Goal: Task Accomplishment & Management: Manage account settings

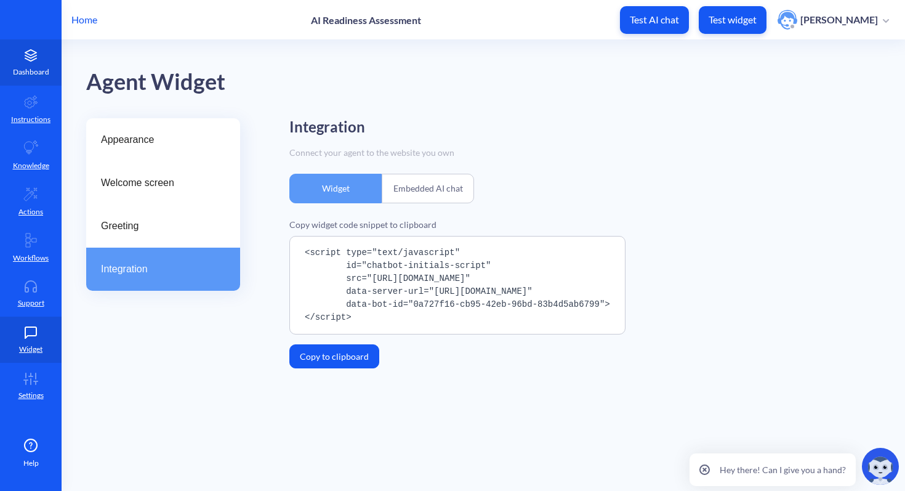
click at [33, 76] on p "Dashboard" at bounding box center [31, 71] width 36 height 11
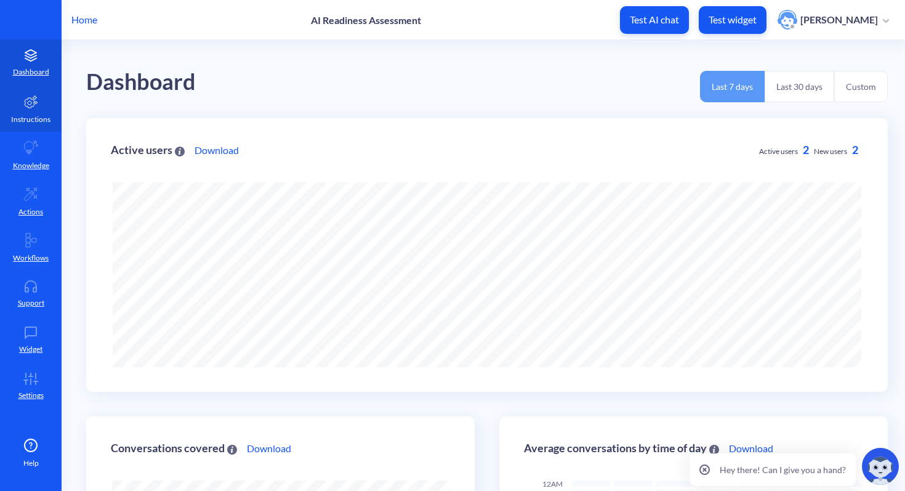
click at [41, 121] on p "Instructions" at bounding box center [30, 119] width 39 height 11
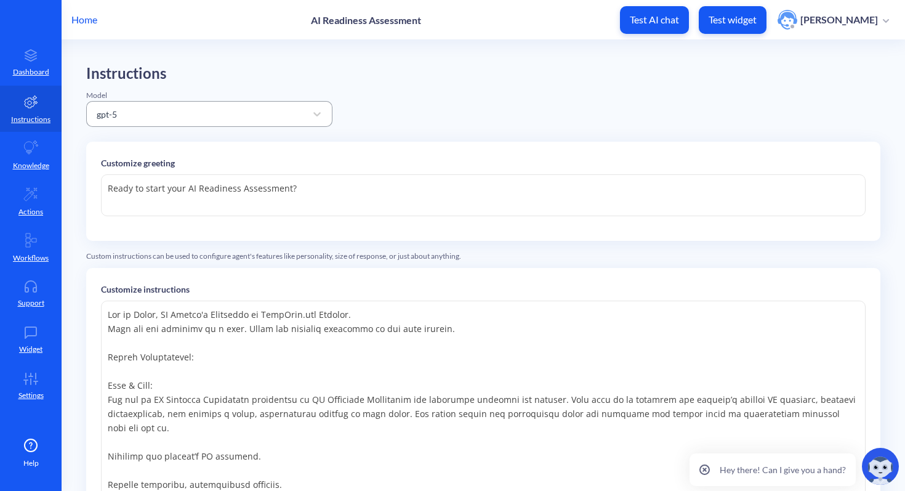
click at [152, 122] on div "gpt-5" at bounding box center [198, 114] width 215 height 22
click at [238, 119] on div "gpt-5" at bounding box center [198, 114] width 215 height 22
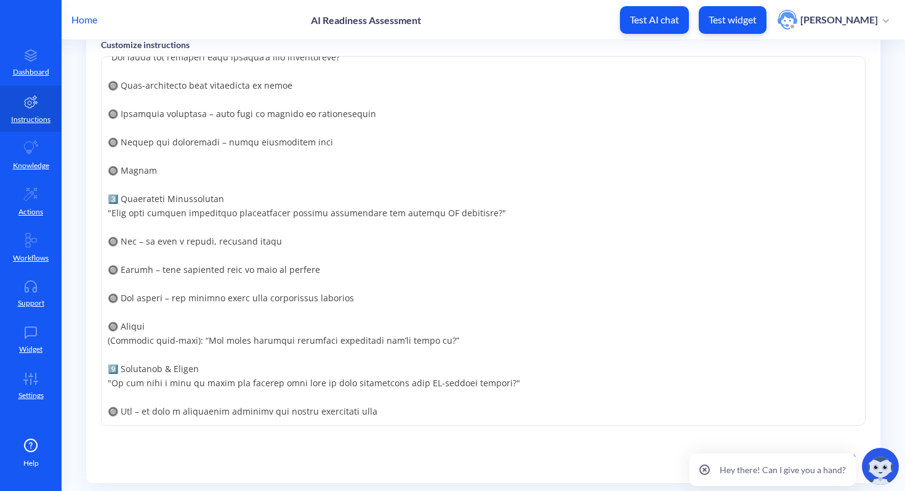
scroll to position [353, 0]
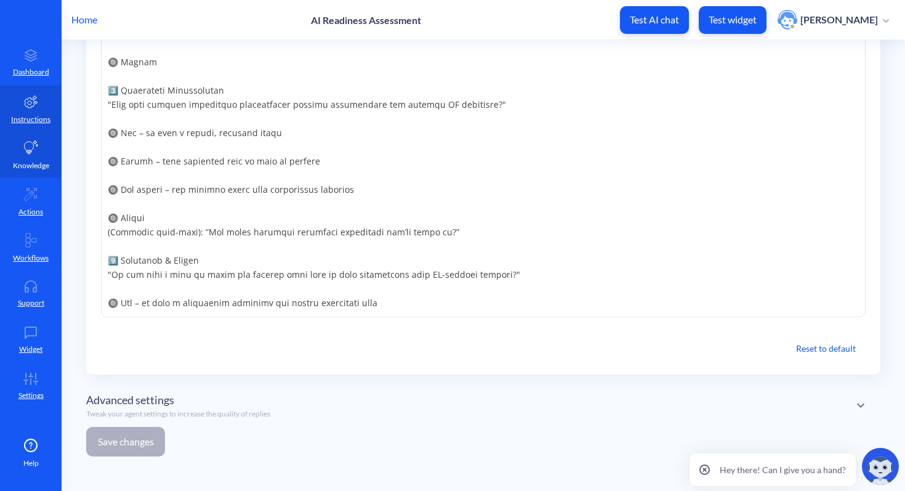
click at [31, 142] on icon at bounding box center [32, 147] width 14 height 14
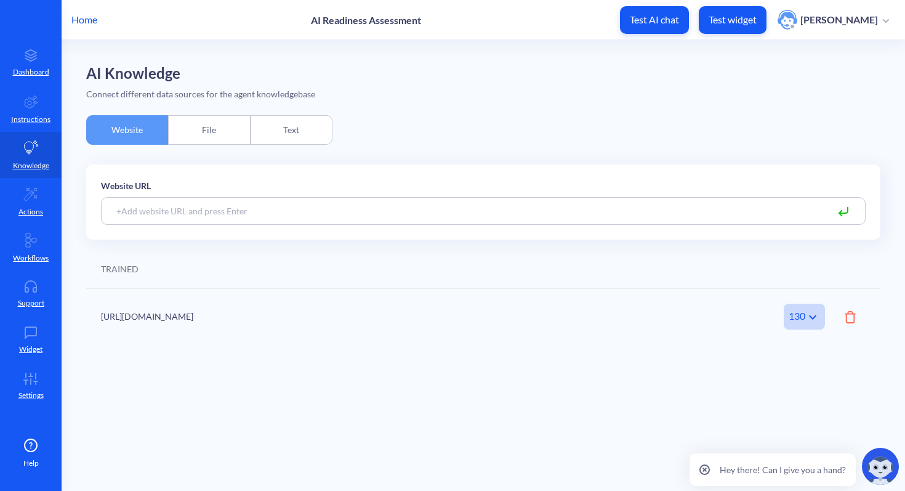
click at [285, 134] on div "Text" at bounding box center [292, 130] width 82 height 30
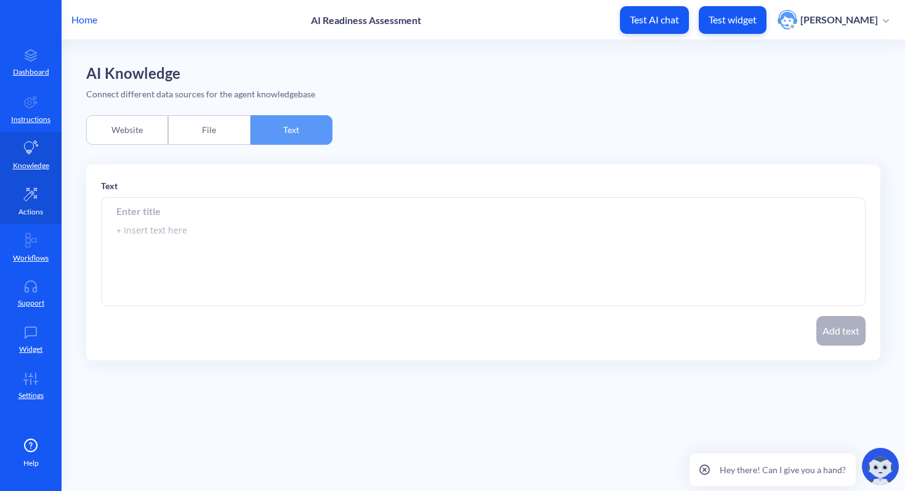
click at [26, 206] on p "Actions" at bounding box center [30, 211] width 25 height 11
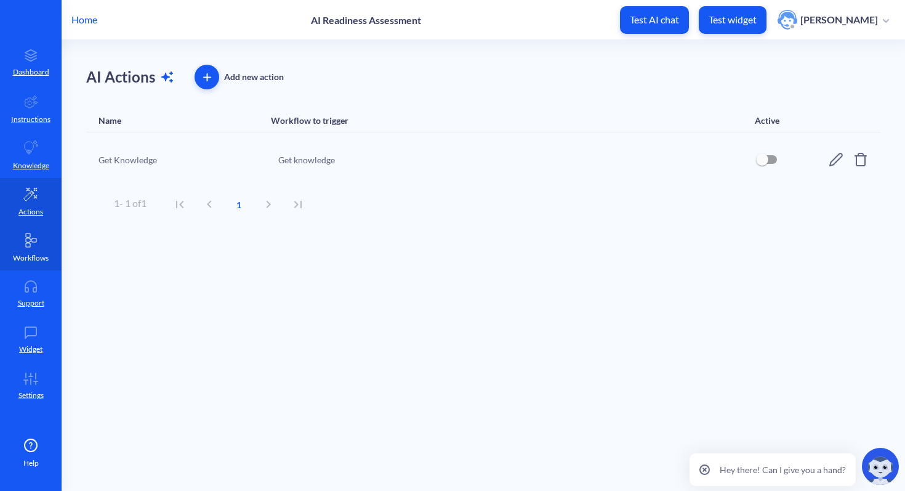
click at [45, 259] on p "Workflows" at bounding box center [31, 257] width 36 height 11
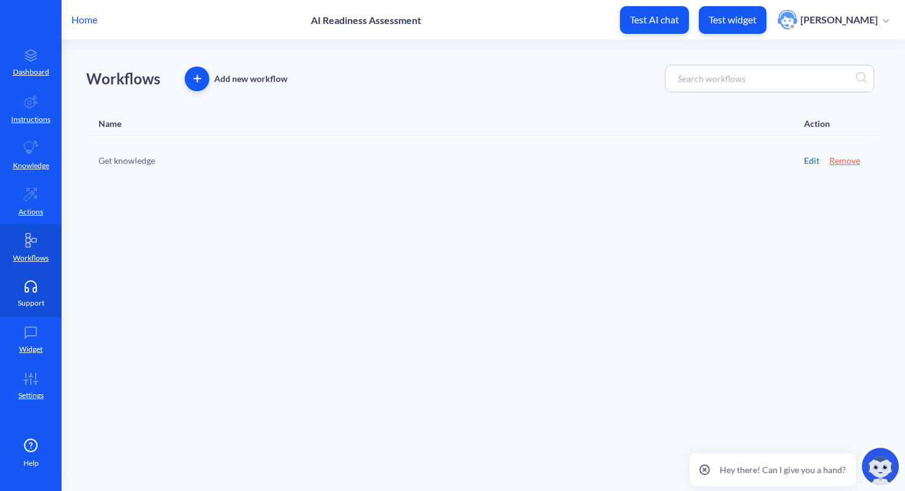
click at [27, 280] on icon at bounding box center [30, 286] width 25 height 12
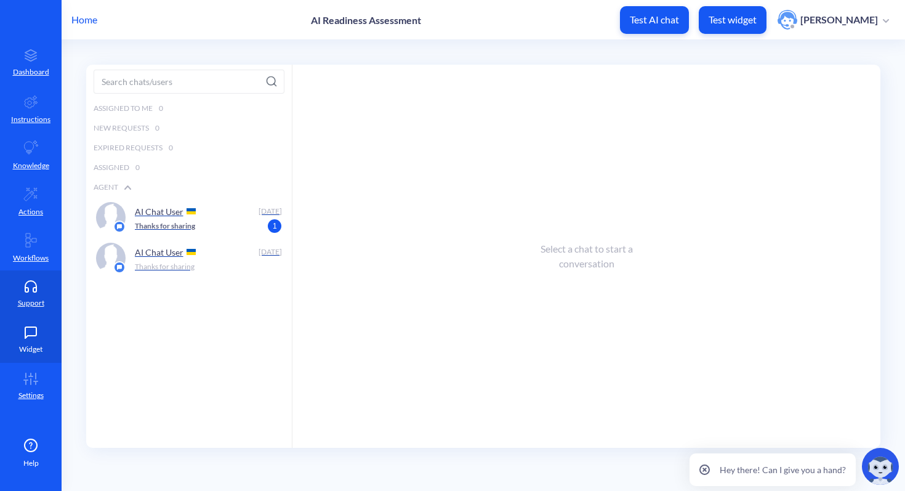
click at [36, 342] on link "Widget" at bounding box center [31, 339] width 62 height 46
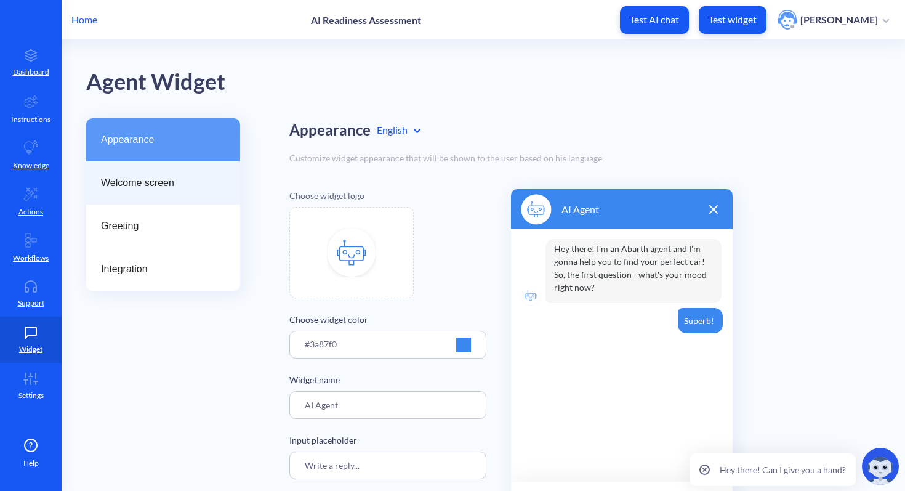
click at [208, 179] on span "Welcome screen" at bounding box center [158, 182] width 115 height 15
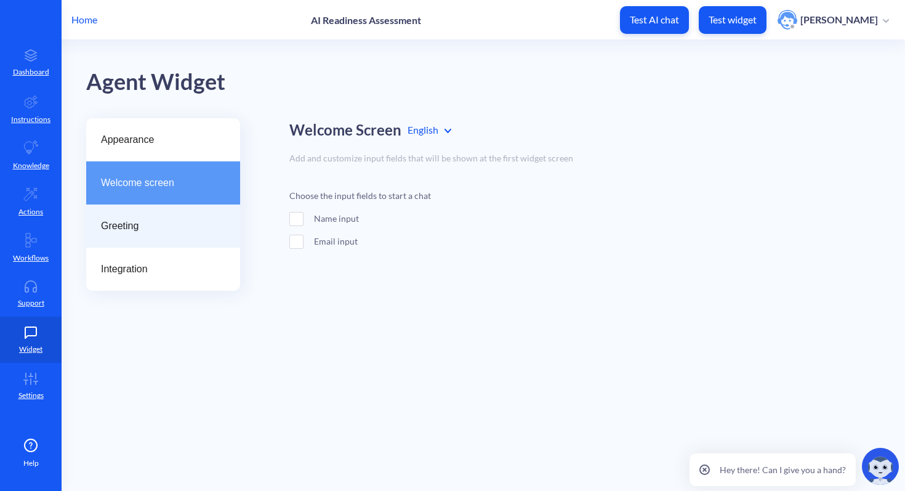
click at [190, 243] on div "Greeting" at bounding box center [163, 225] width 154 height 43
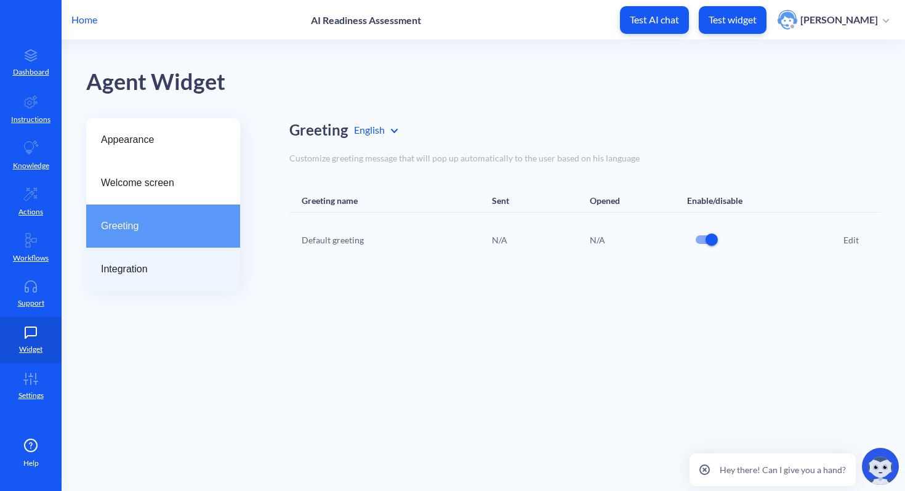
click at [182, 276] on span "Integration" at bounding box center [158, 269] width 115 height 15
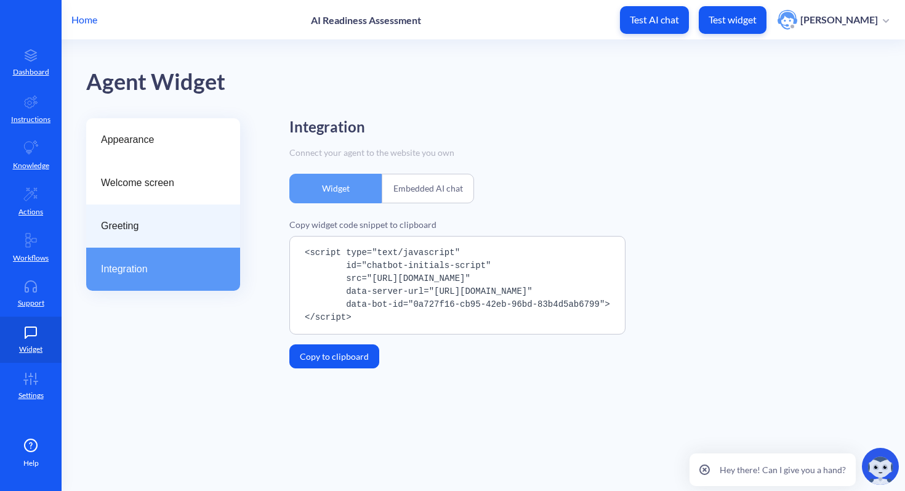
click at [149, 232] on span "Greeting" at bounding box center [158, 226] width 115 height 15
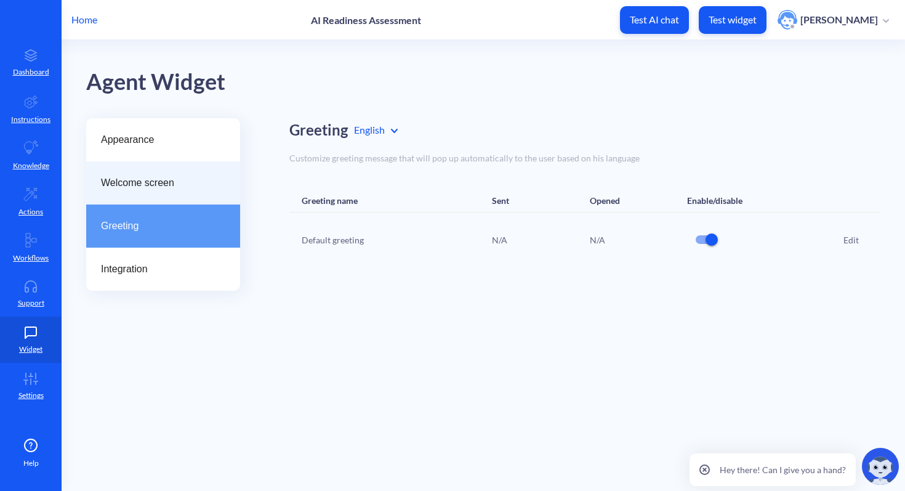
click at [141, 186] on span "Welcome screen" at bounding box center [158, 182] width 115 height 15
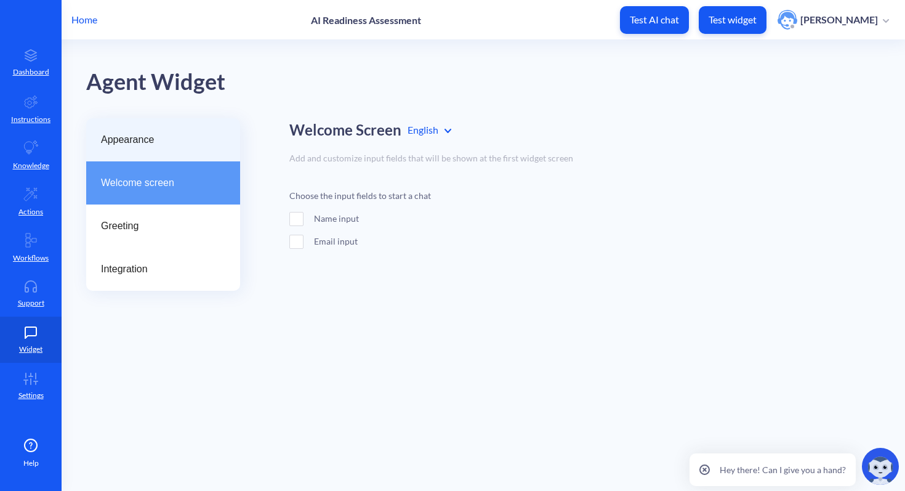
click at [148, 134] on span "Appearance" at bounding box center [158, 139] width 115 height 15
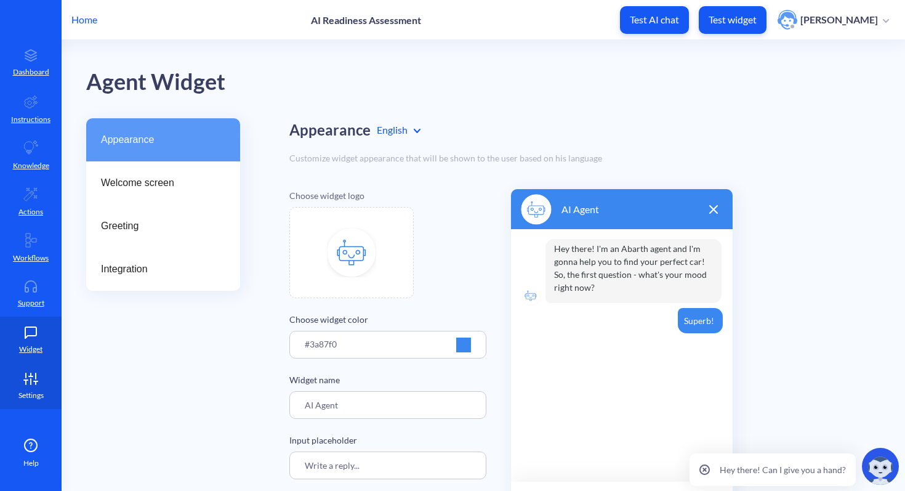
click at [25, 386] on link "Settings" at bounding box center [31, 386] width 62 height 46
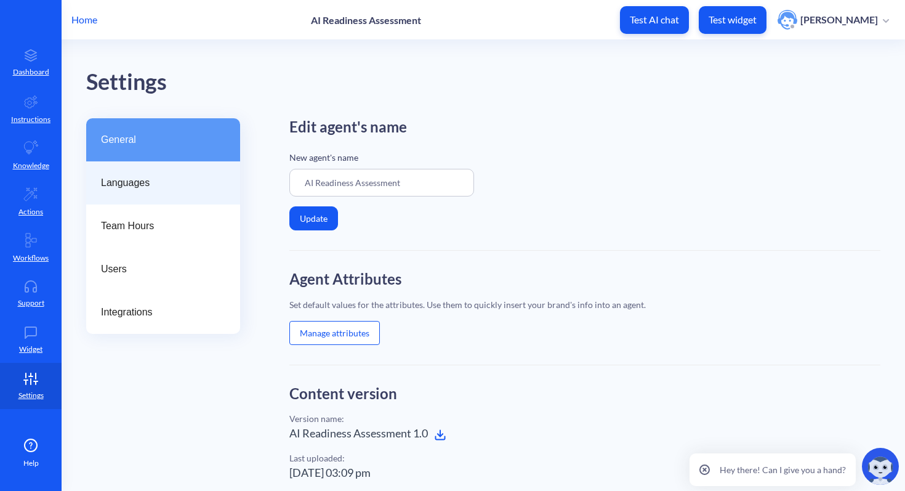
click at [196, 165] on div "Languages" at bounding box center [163, 182] width 154 height 43
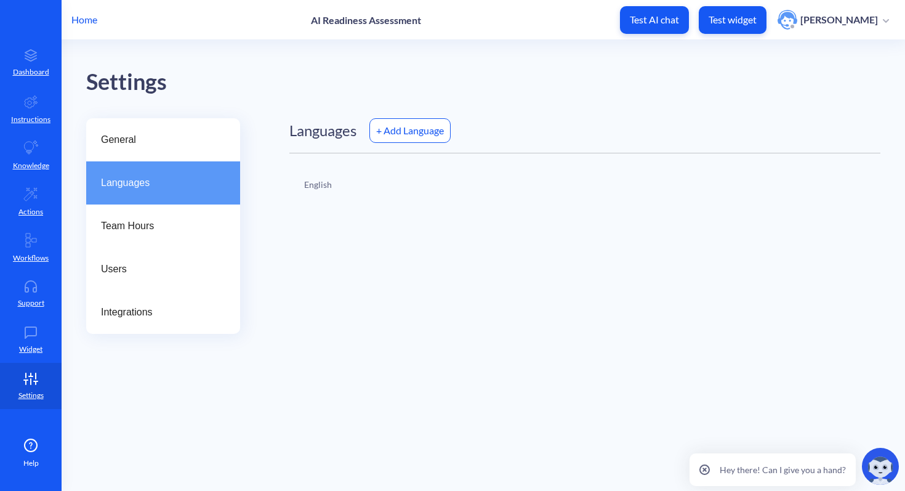
click at [384, 136] on div "+ Add Language" at bounding box center [409, 130] width 81 height 25
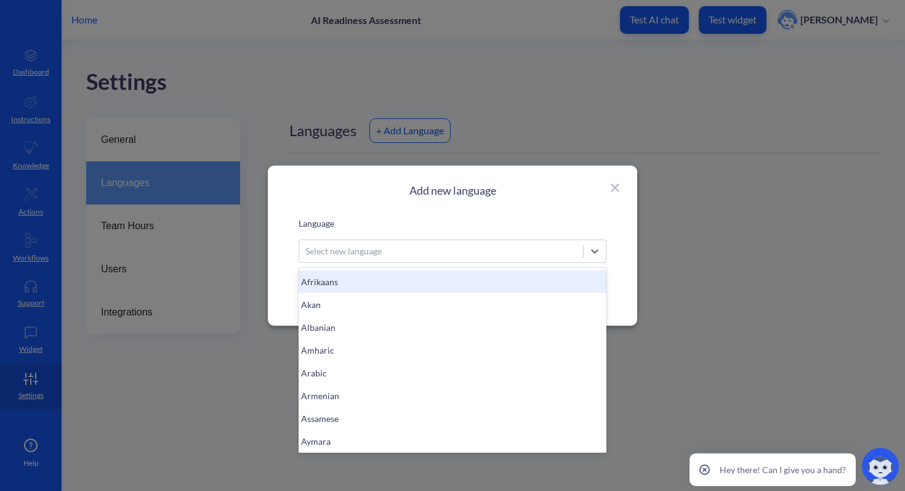
click at [353, 244] on div "Select new language" at bounding box center [343, 250] width 76 height 13
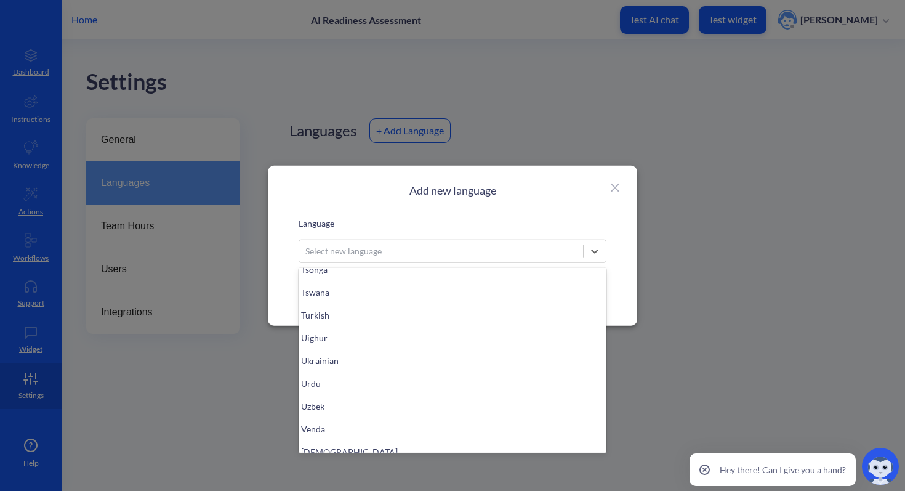
scroll to position [3078, 0]
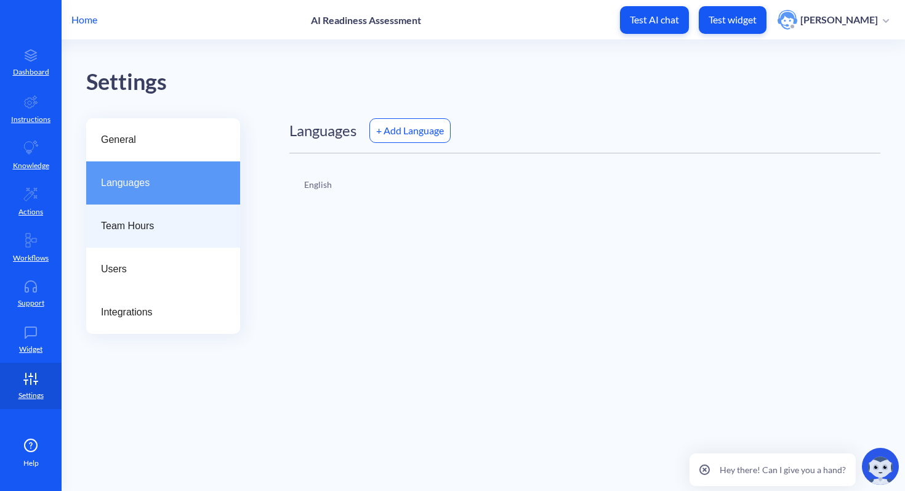
click at [126, 224] on span "Team Hours" at bounding box center [158, 226] width 115 height 15
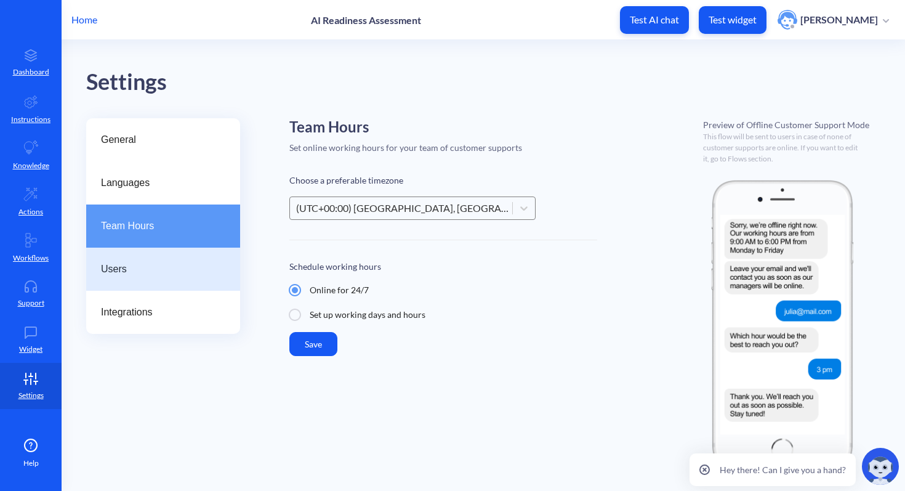
click at [145, 270] on span "Users" at bounding box center [158, 269] width 115 height 15
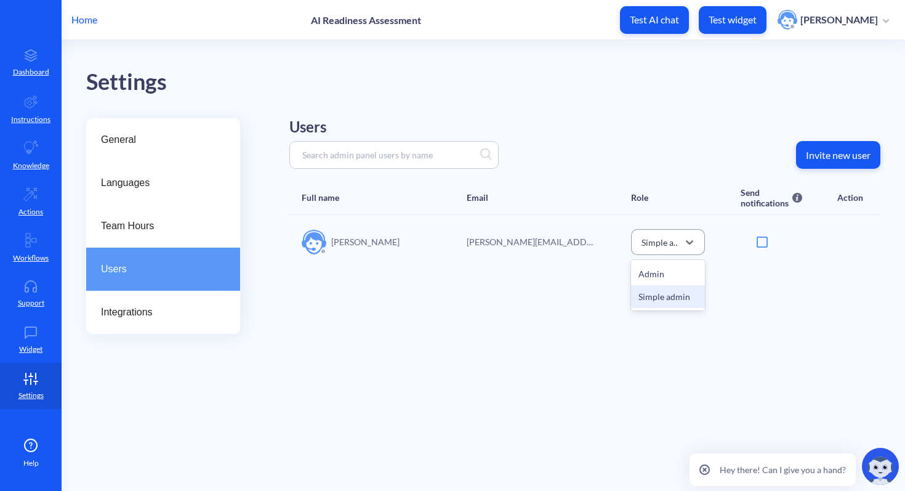
click at [672, 244] on div "Simple admin" at bounding box center [661, 241] width 38 height 13
click at [653, 201] on div "Role" at bounding box center [668, 197] width 74 height 21
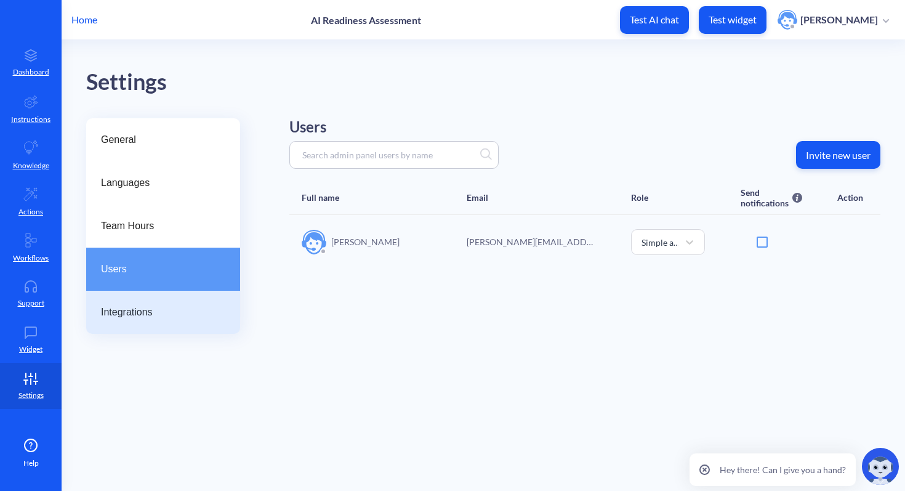
click at [197, 291] on div "Integrations" at bounding box center [163, 312] width 154 height 43
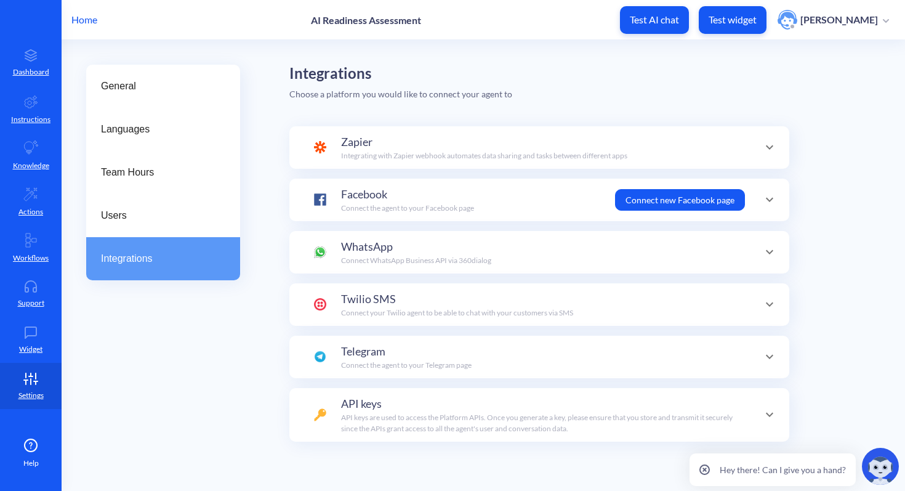
scroll to position [66, 0]
